Goal: Transaction & Acquisition: Book appointment/travel/reservation

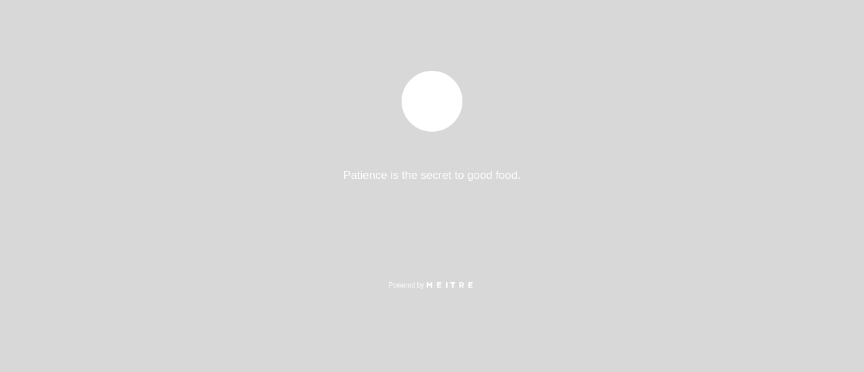
select select "es"
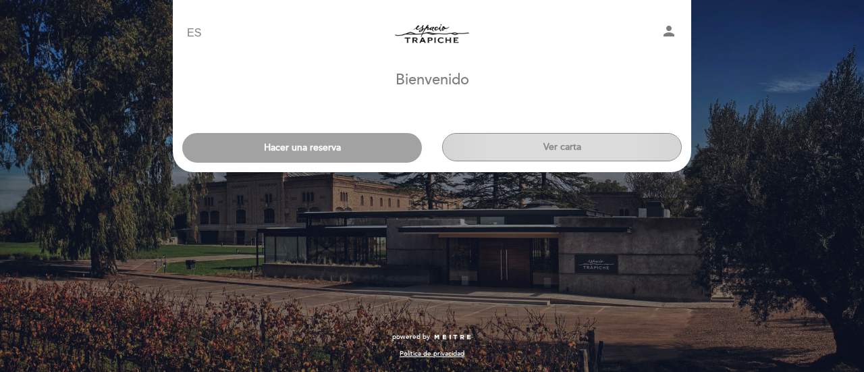
click at [470, 143] on button "Ver carta" at bounding box center [562, 147] width 240 height 28
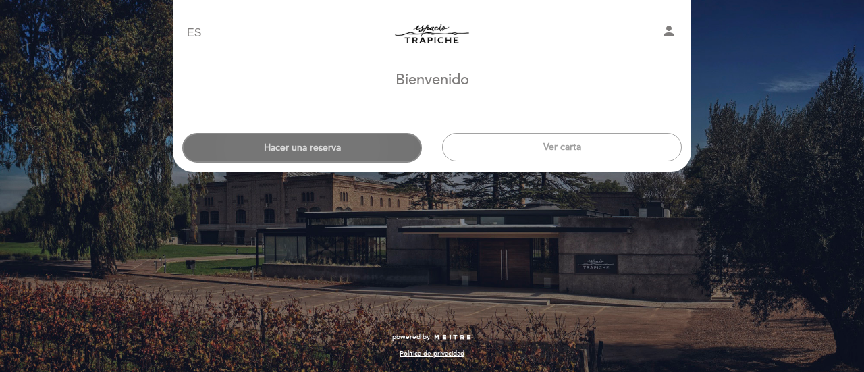
click at [344, 144] on button "Hacer una reserva" at bounding box center [302, 148] width 240 height 30
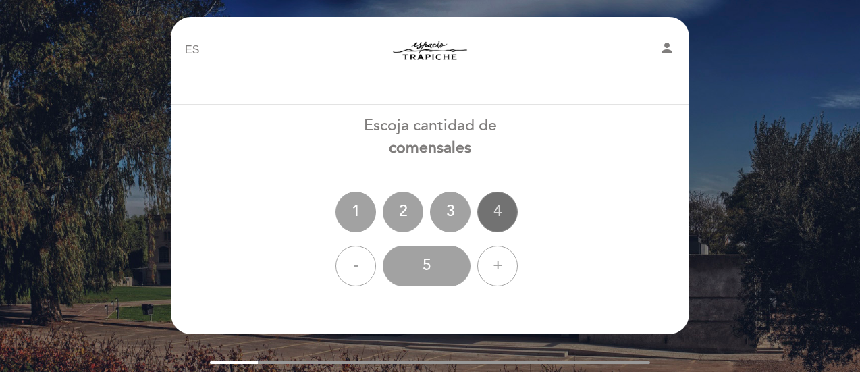
click at [509, 199] on div "4" at bounding box center [497, 212] width 41 height 41
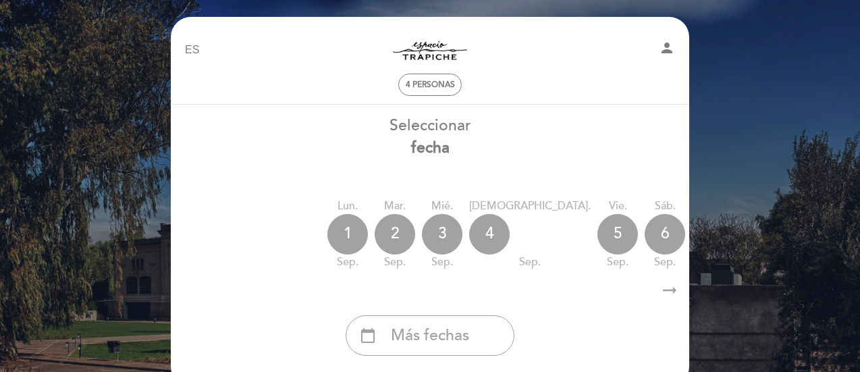
click at [665, 294] on icon "arrow_right_alt" at bounding box center [670, 290] width 20 height 29
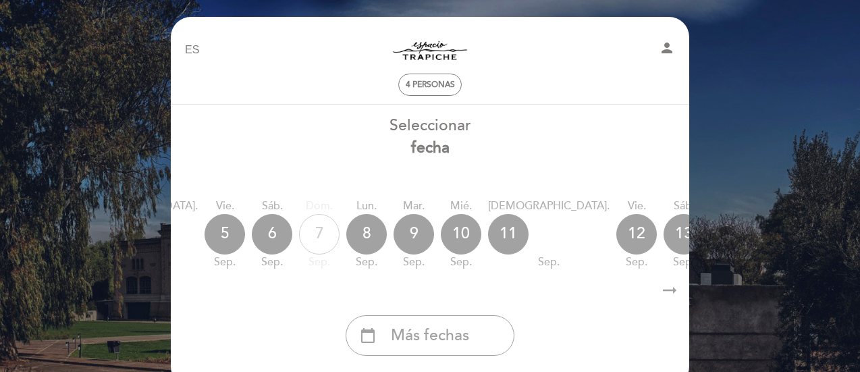
scroll to position [0, 394]
click at [663, 230] on div "13" at bounding box center [683, 234] width 41 height 41
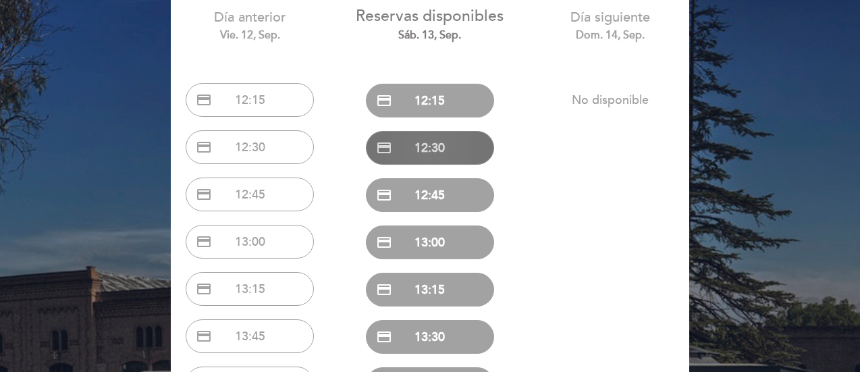
scroll to position [135, 0]
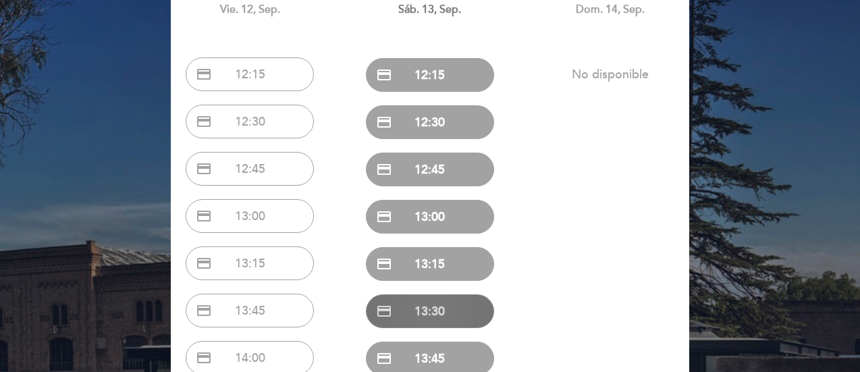
click at [437, 297] on button "credit_card 13:30" at bounding box center [430, 311] width 128 height 34
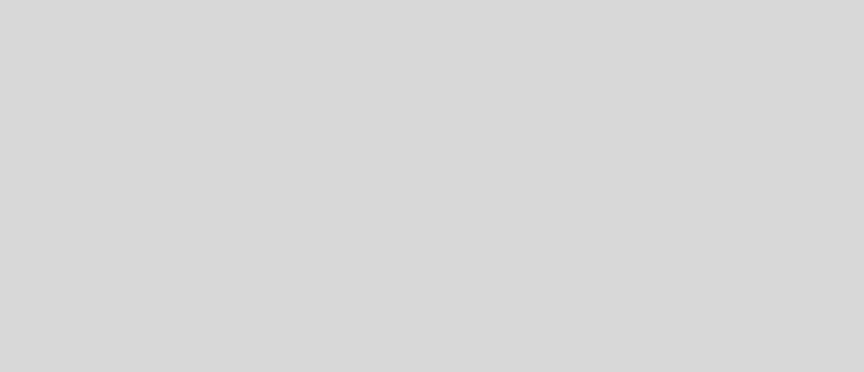
select select "es"
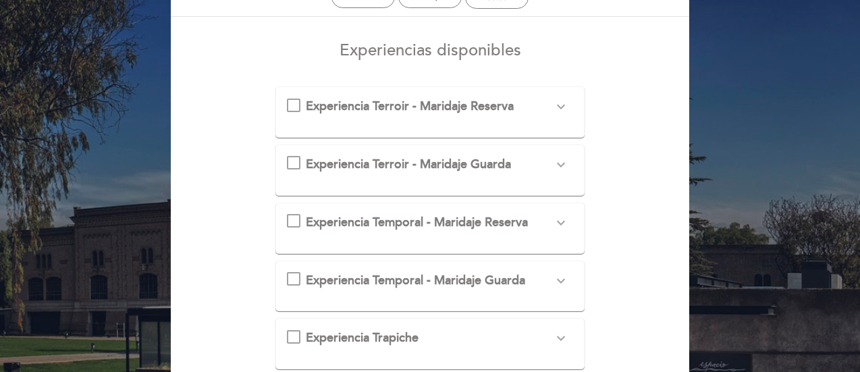
scroll to position [68, 0]
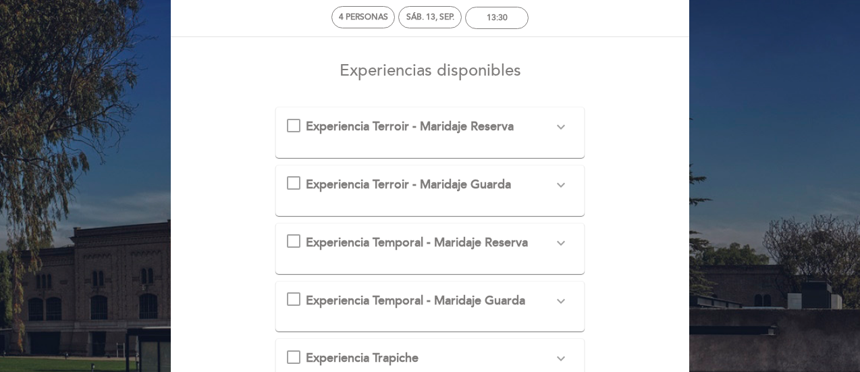
click at [565, 117] on div "Experiencia Terroir - Maridaje Reserva expand_more Un recorrido por nuestros di…" at bounding box center [431, 132] width 310 height 51
click at [565, 120] on icon "expand_more" at bounding box center [561, 127] width 16 height 16
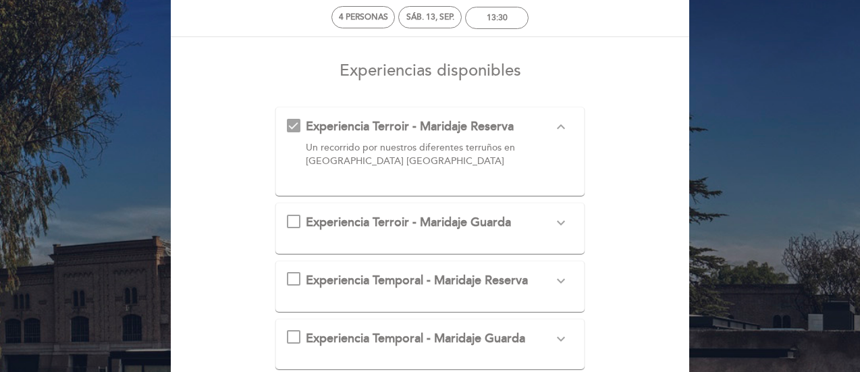
click at [289, 130] on div "Experiencia Terroir - Maridaje Reserva expand_less Un recorrido por nuestros di…" at bounding box center [430, 145] width 287 height 55
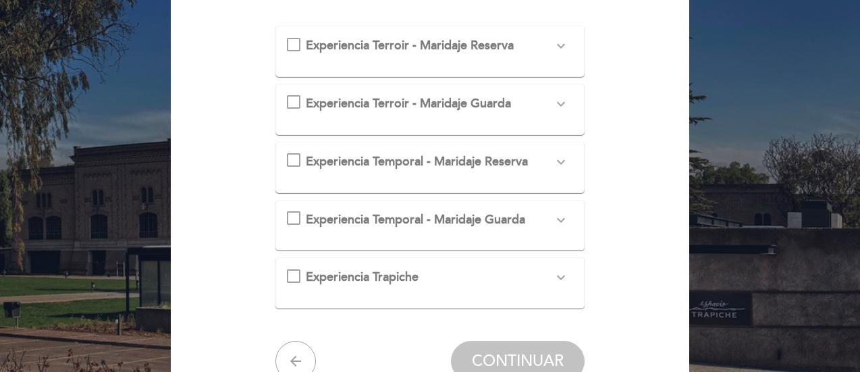
scroll to position [81, 0]
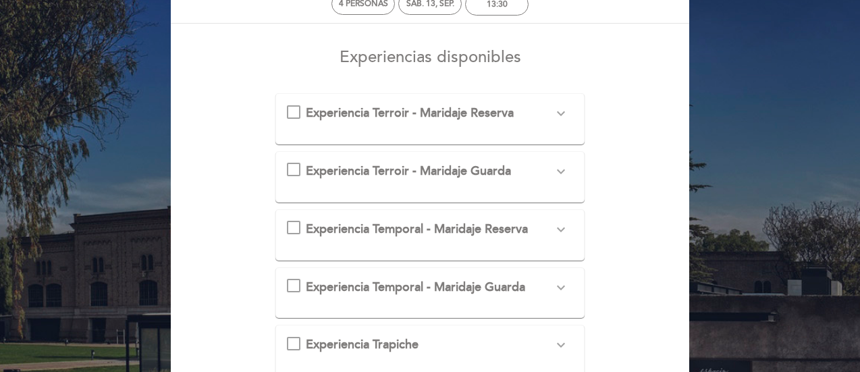
click at [294, 287] on div "Experiencia Temporal - Maridaje Guarda expand_more Un recorrido por la historia…" at bounding box center [430, 288] width 287 height 18
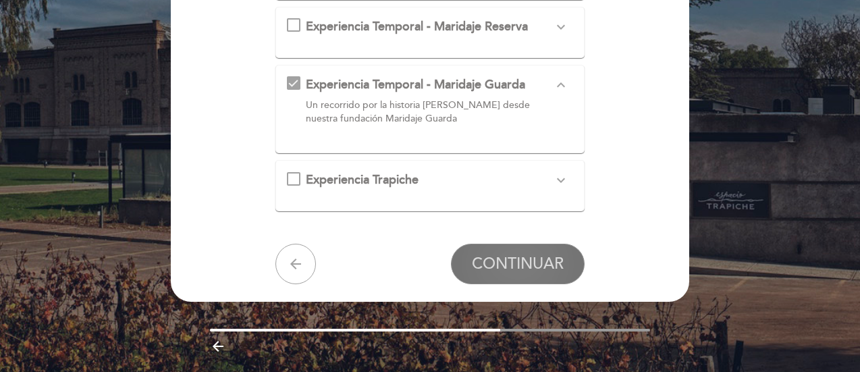
click at [523, 259] on span "CONTINUAR" at bounding box center [518, 264] width 92 height 19
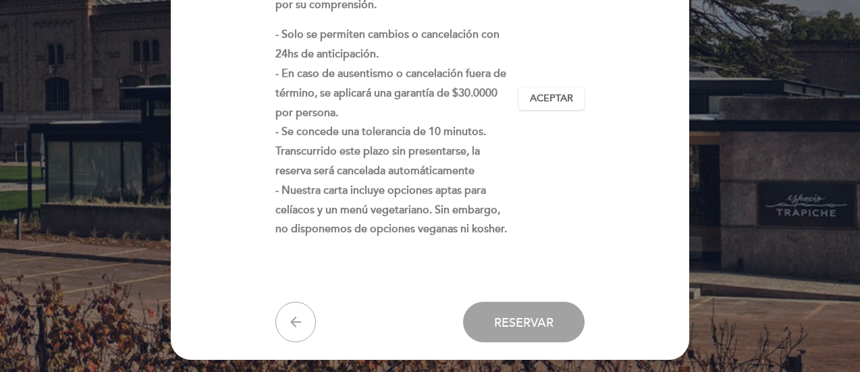
scroll to position [410, 0]
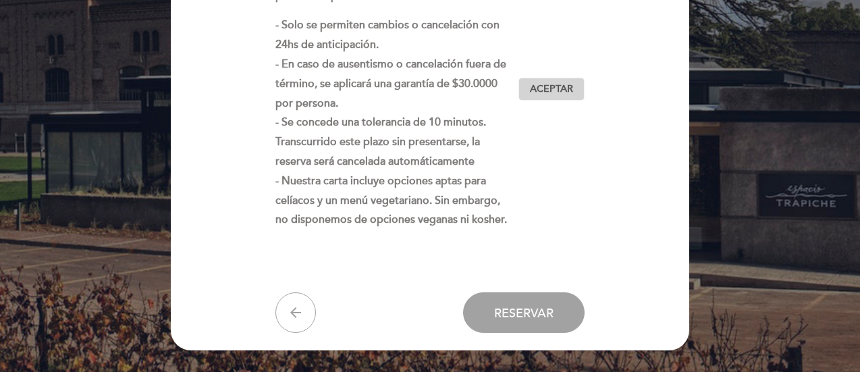
click at [533, 92] on span "Aceptar" at bounding box center [551, 89] width 43 height 14
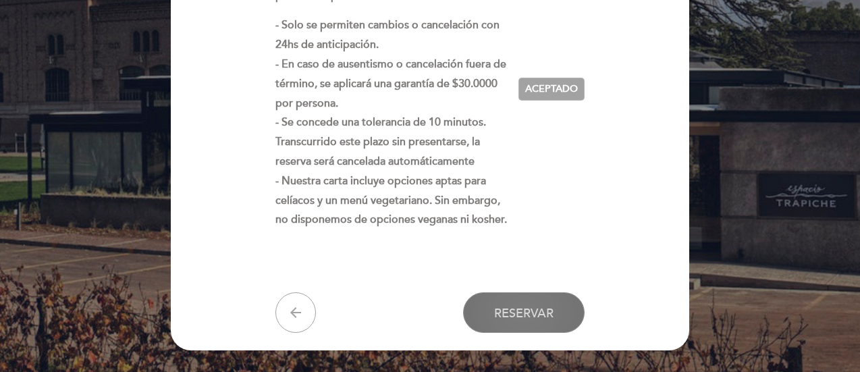
click at [472, 325] on button "Reservar" at bounding box center [524, 312] width 122 height 41
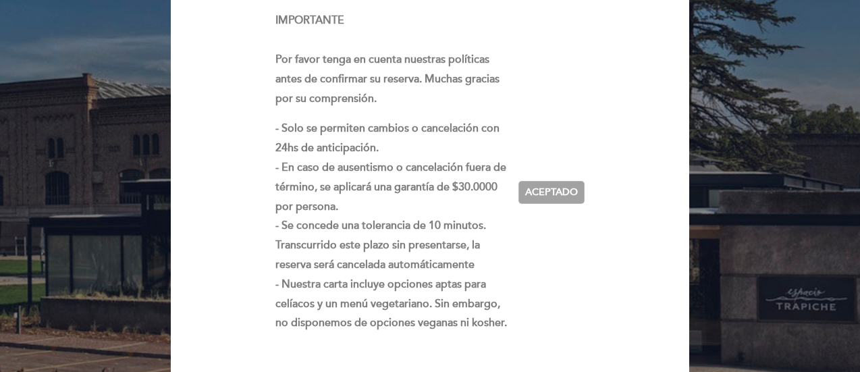
scroll to position [140, 0]
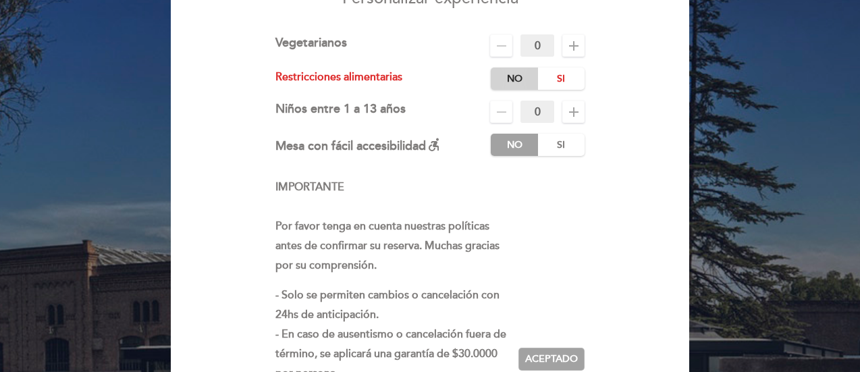
click at [531, 68] on label "No" at bounding box center [514, 79] width 47 height 22
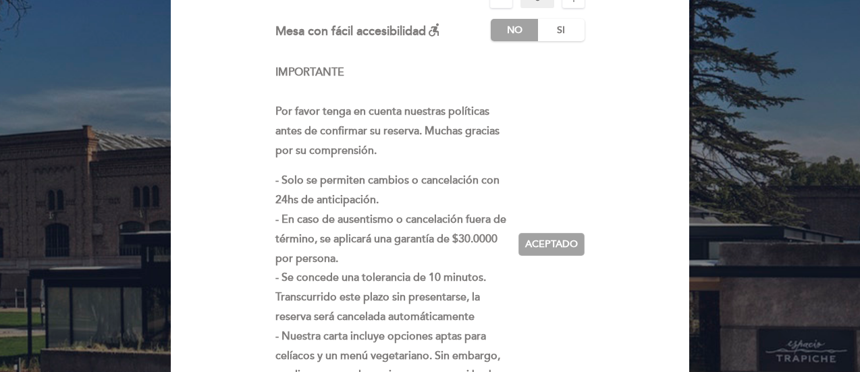
scroll to position [477, 0]
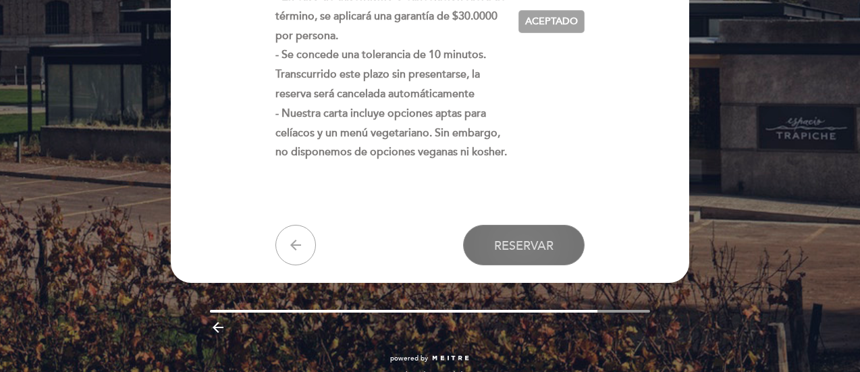
click at [530, 238] on span "Reservar" at bounding box center [523, 245] width 59 height 15
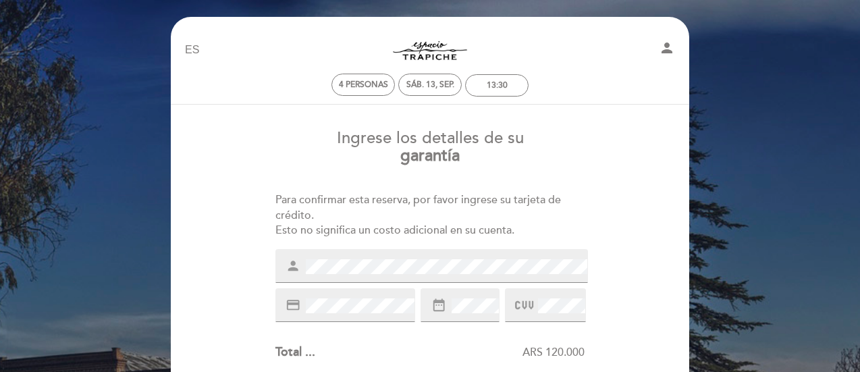
scroll to position [0, 0]
